Goal: Information Seeking & Learning: Find specific fact

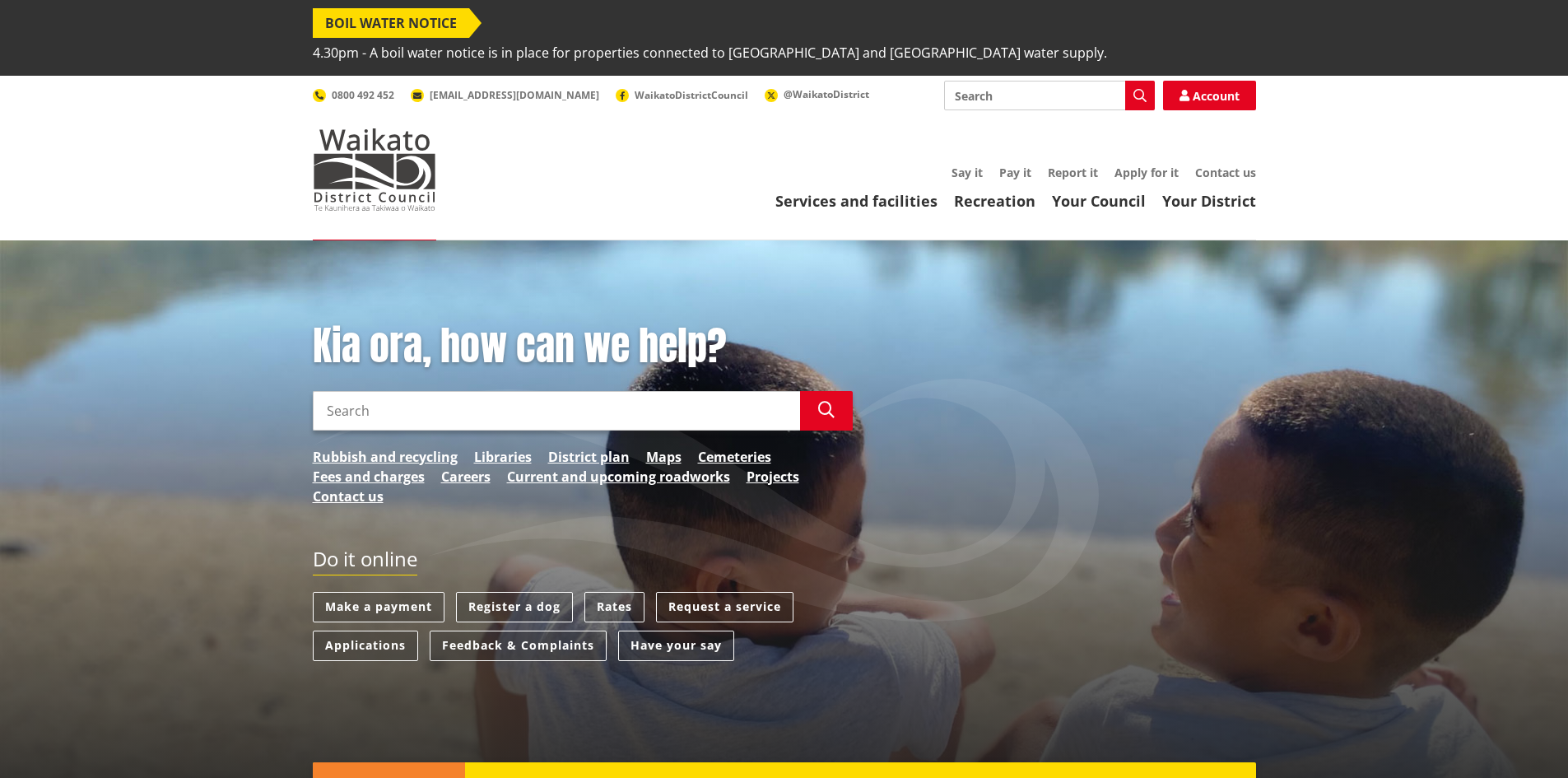
drag, startPoint x: 0, startPoint y: 0, endPoint x: 526, endPoint y: 359, distance: 636.8
click at [526, 359] on div "Kia ora, how can we help? Search Search Rubbish and recycling Libraries Distric…" at bounding box center [582, 423] width 565 height 200
click at [522, 391] on input "Search" at bounding box center [557, 410] width 487 height 39
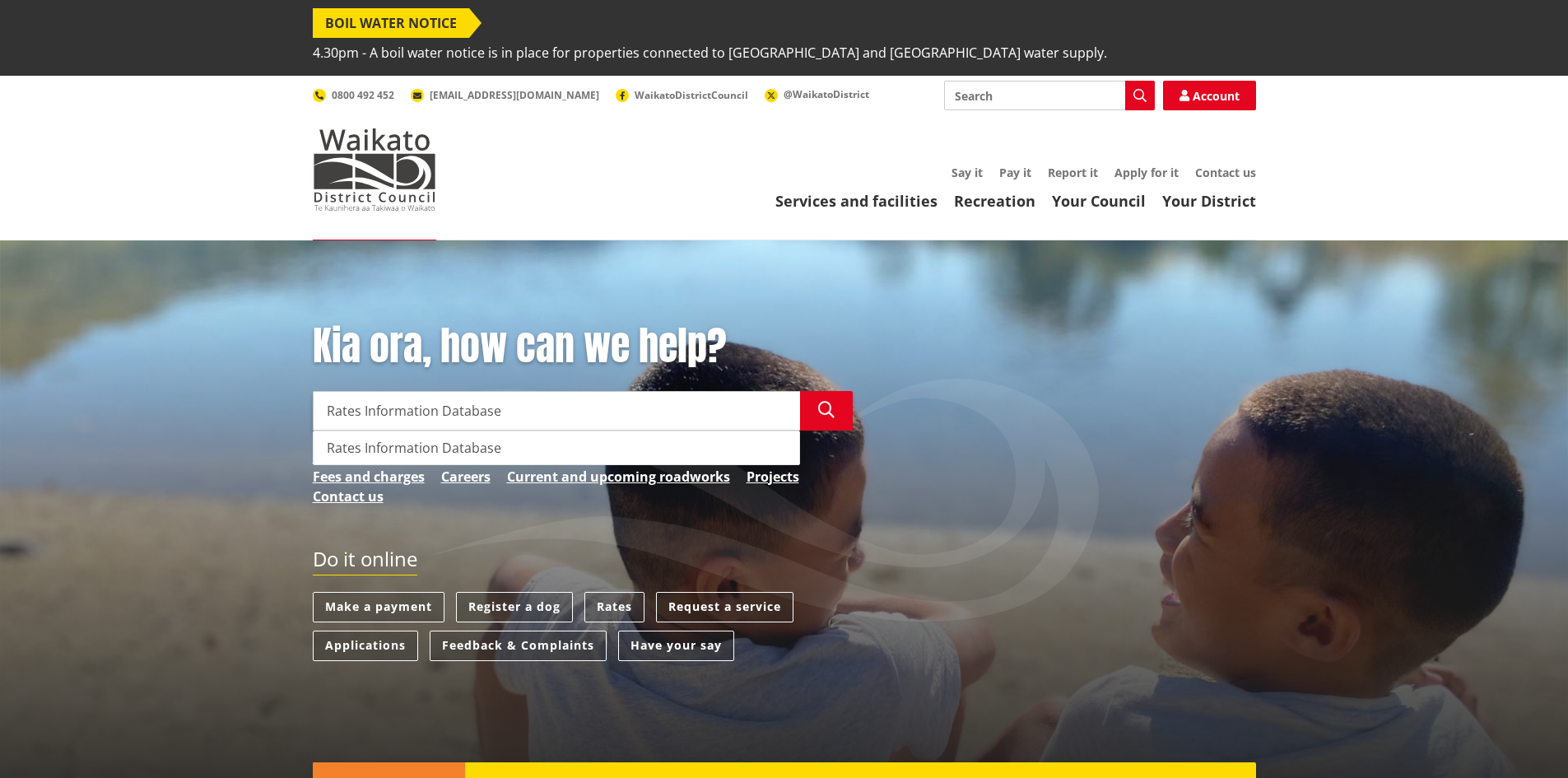
type input "Rates Information Database"
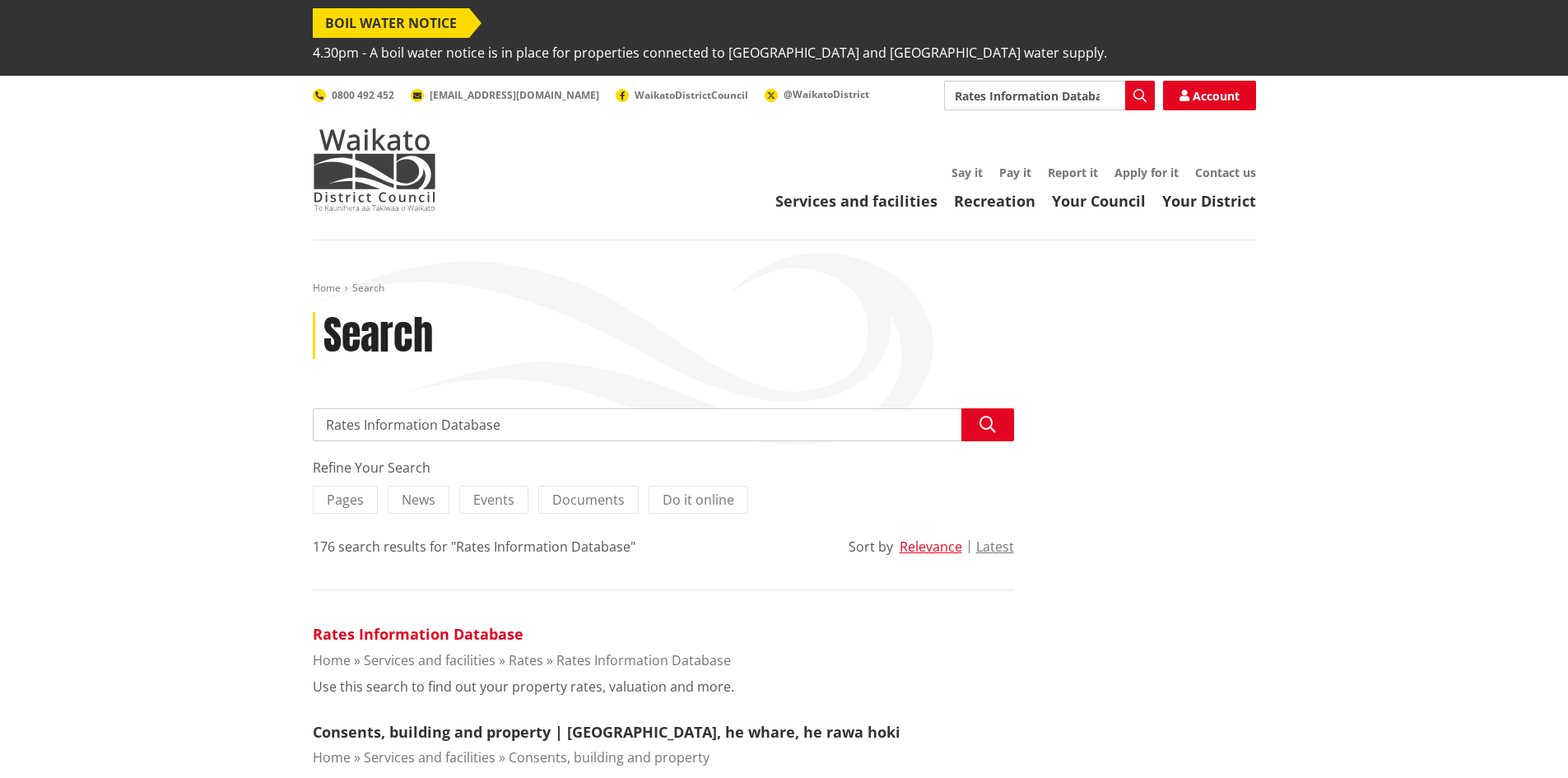
click at [493, 624] on link "Rates Information Database" at bounding box center [418, 634] width 210 height 20
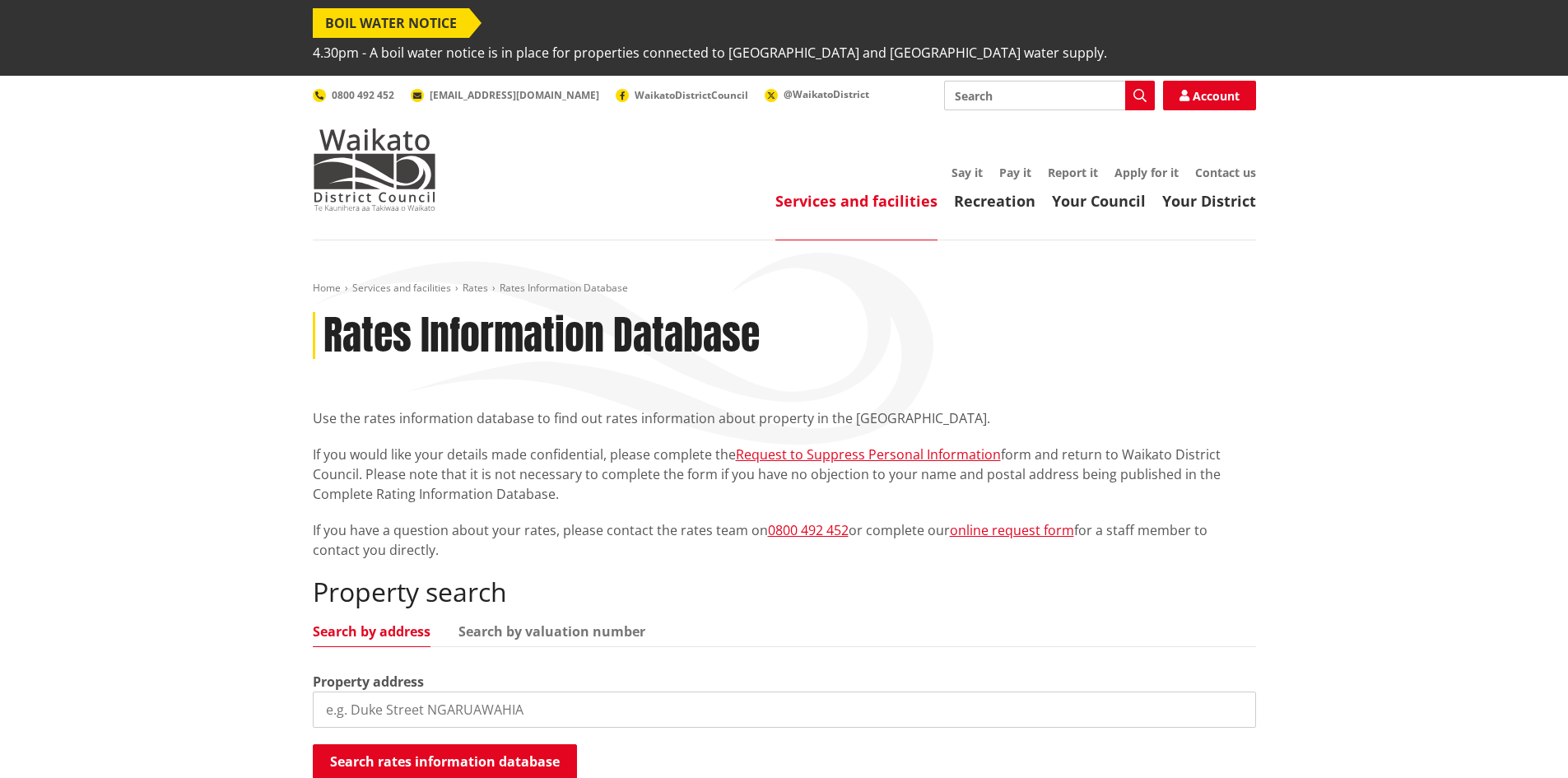
click at [572, 691] on input "search" at bounding box center [784, 709] width 943 height 36
click at [401, 691] on input "685 te papa tapu" at bounding box center [784, 709] width 943 height 36
type input "685 te papatapu"
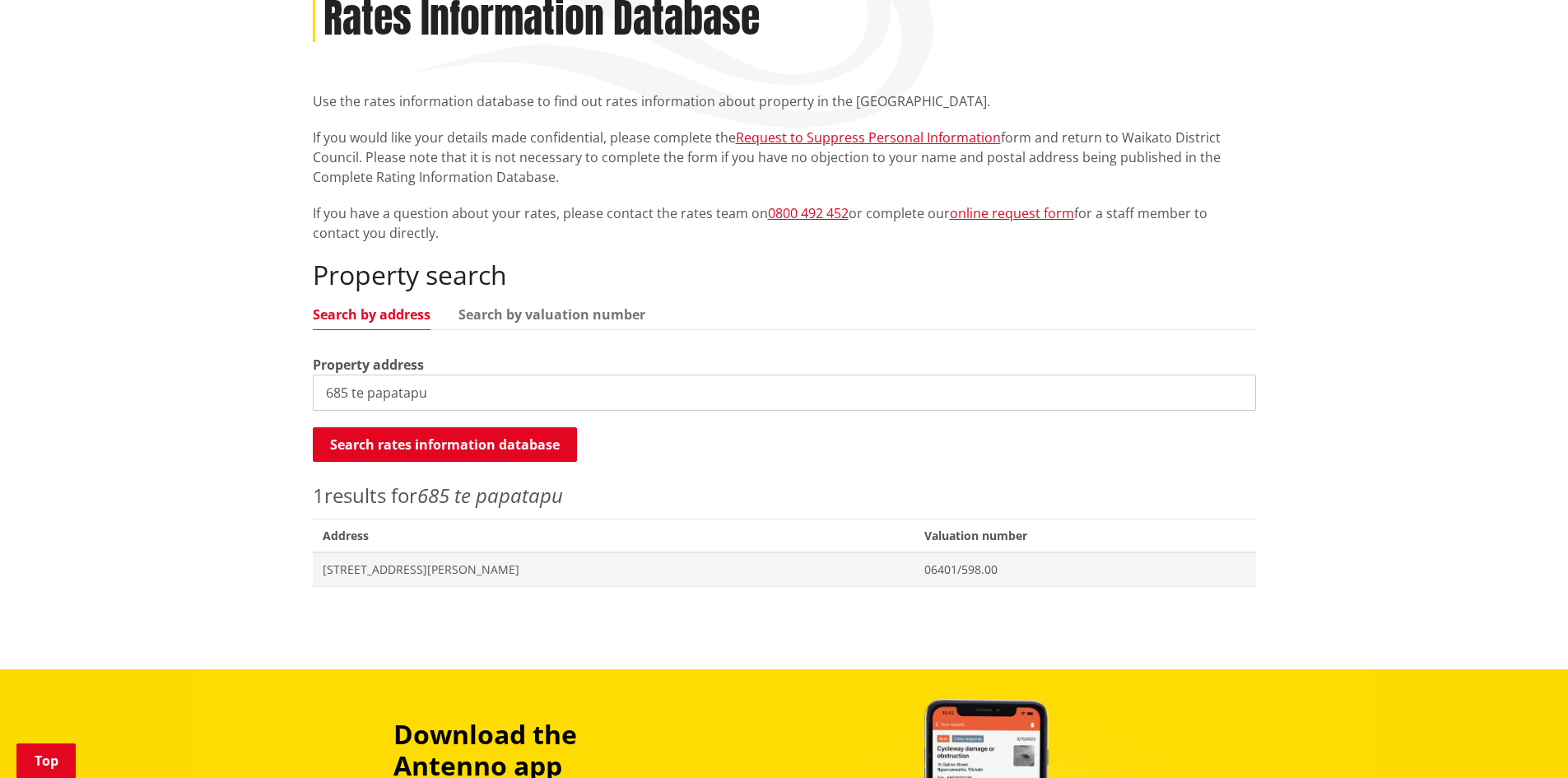
scroll to position [329, 0]
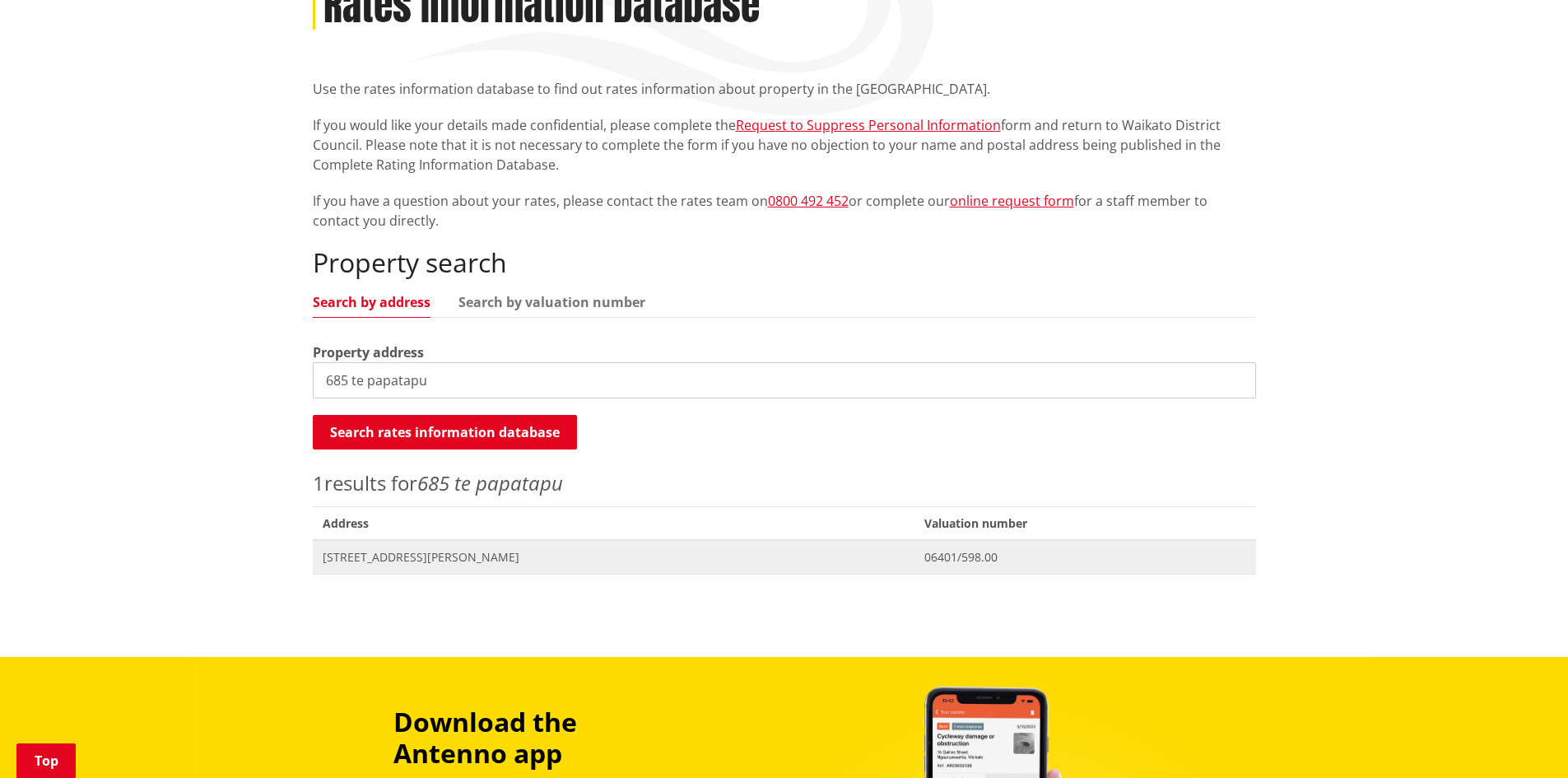
click at [676, 540] on span "Address 685 Te Papatapu Road TE MATA" at bounding box center [614, 557] width 602 height 33
